Goal: Find specific page/section: Find specific page/section

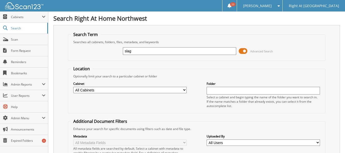
type input "slag"
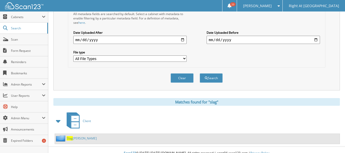
scroll to position [141, 0]
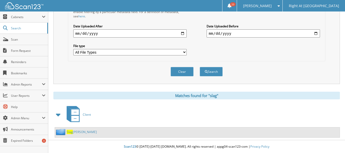
click at [77, 132] on link "Slag boom, [PERSON_NAME]" at bounding box center [82, 132] width 30 height 4
